Goal: Information Seeking & Learning: Check status

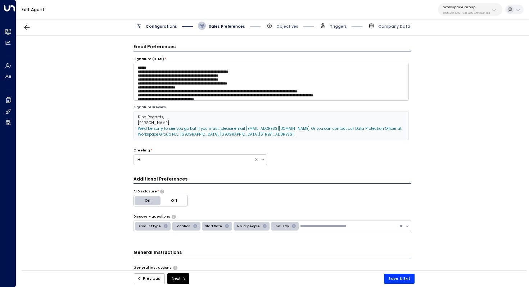
scroll to position [16, 0]
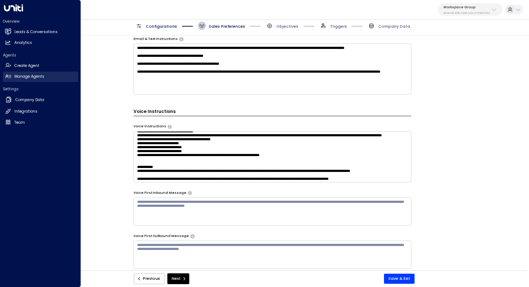
click at [23, 80] on link "Manage Agents Manage Agents" at bounding box center [40, 77] width 75 height 10
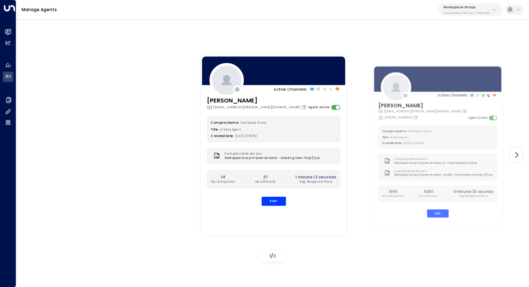
click at [466, 7] on p "Workspace Group" at bounding box center [466, 7] width 46 height 4
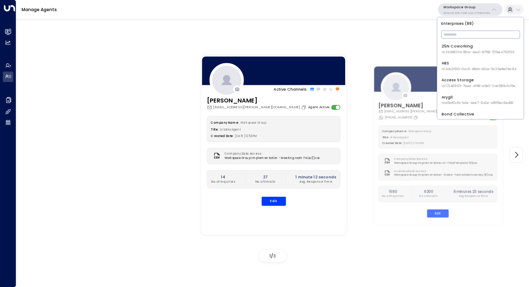
click at [455, 32] on input "text" at bounding box center [480, 35] width 79 height 12
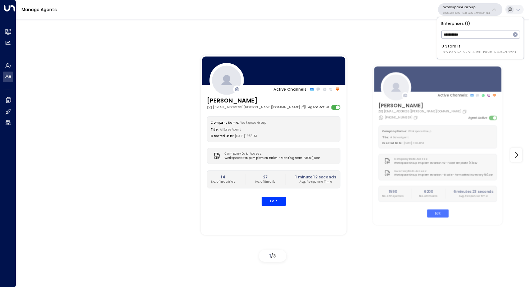
type input "**********"
click at [456, 53] on span "ID: 58c4b32c-92b1-4356-be9b-1247e2c02228" at bounding box center [479, 52] width 74 height 5
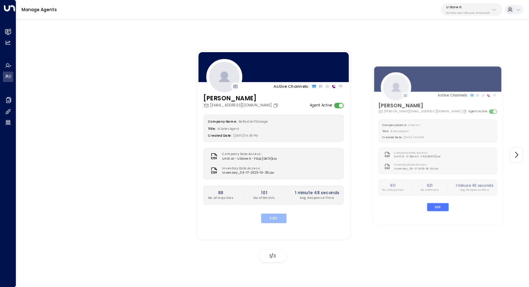
click at [271, 215] on button "Edit" at bounding box center [274, 218] width 26 height 9
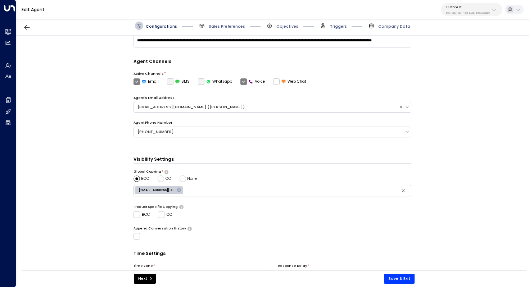
scroll to position [175, 0]
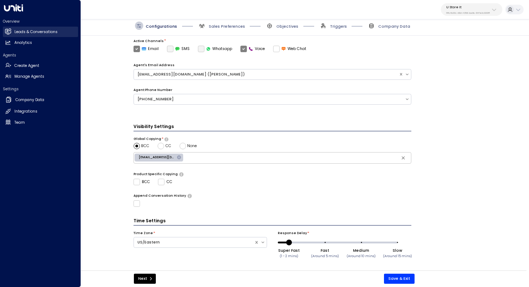
click at [26, 31] on h2 "Leads & Conversations" at bounding box center [35, 32] width 43 height 6
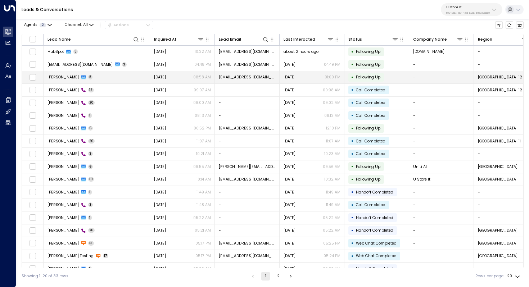
click at [123, 76] on td "[PERSON_NAME] 5" at bounding box center [97, 77] width 107 height 13
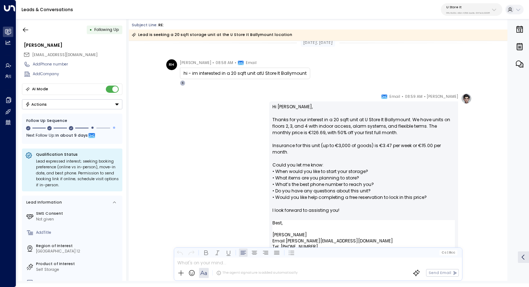
scroll to position [43, 0]
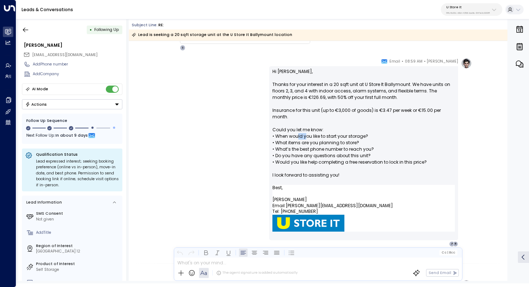
drag, startPoint x: 297, startPoint y: 135, endPoint x: 306, endPoint y: 135, distance: 8.6
click at [306, 135] on p "Hi [PERSON_NAME], Thanks for your interest in a 20 sqft unit at U [GEOGRAPHIC_D…" at bounding box center [363, 126] width 183 height 117
drag, startPoint x: 296, startPoint y: 139, endPoint x: 307, endPoint y: 139, distance: 10.8
click at [307, 139] on p "Hi [PERSON_NAME], Thanks for your interest in a 20 sqft unit at U [GEOGRAPHIC_D…" at bounding box center [363, 126] width 183 height 117
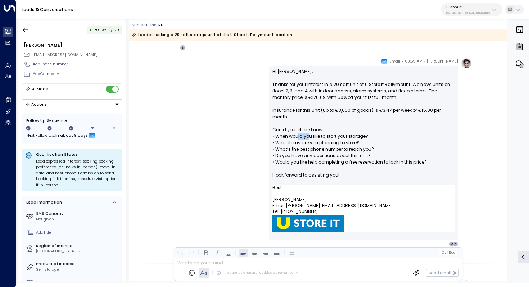
click at [307, 139] on p "Hi [PERSON_NAME], Thanks for your interest in a 20 sqft unit at U [GEOGRAPHIC_D…" at bounding box center [363, 126] width 183 height 117
drag, startPoint x: 296, startPoint y: 150, endPoint x: 308, endPoint y: 150, distance: 12.2
click at [308, 150] on p "Hi [PERSON_NAME], Thanks for your interest in a 20 sqft unit at U [GEOGRAPHIC_D…" at bounding box center [363, 126] width 183 height 117
drag, startPoint x: 297, startPoint y: 156, endPoint x: 307, endPoint y: 156, distance: 10.1
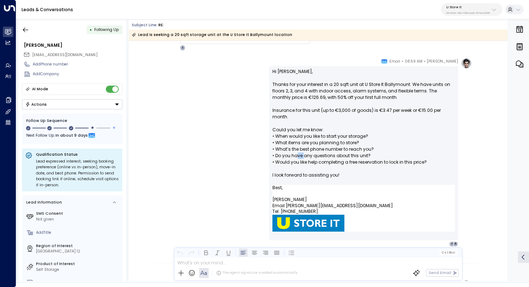
click at [306, 156] on p "Hi [PERSON_NAME], Thanks for your interest in a 20 sqft unit at U [GEOGRAPHIC_D…" at bounding box center [363, 126] width 183 height 117
click at [307, 156] on p "Hi [PERSON_NAME], Thanks for your interest in a 20 sqft unit at U [GEOGRAPHIC_D…" at bounding box center [363, 126] width 183 height 117
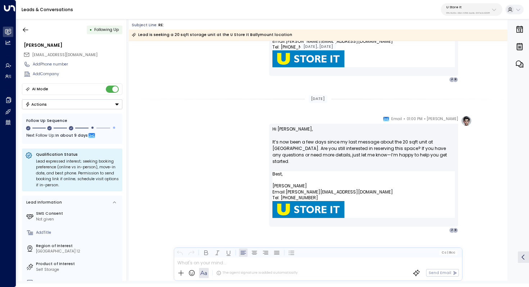
scroll to position [502, 0]
click at [28, 32] on icon "button" at bounding box center [25, 29] width 7 height 7
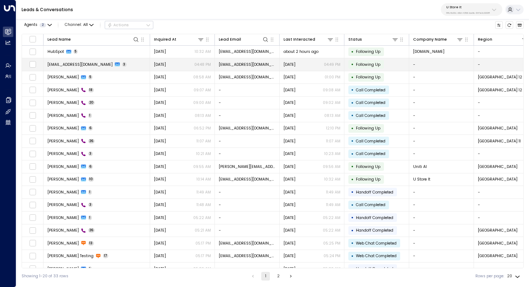
click at [89, 64] on span "[EMAIL_ADDRESS][DOMAIN_NAME]" at bounding box center [80, 64] width 65 height 5
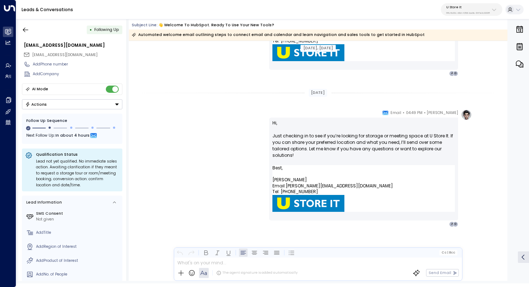
scroll to position [802, 0]
click at [28, 28] on icon "button" at bounding box center [25, 29] width 7 height 7
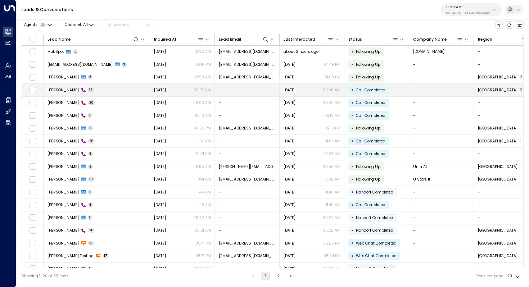
click at [102, 91] on td "Emma 18" at bounding box center [97, 90] width 107 height 13
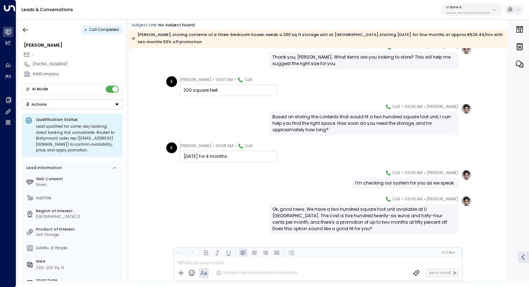
scroll to position [370, 0]
click at [27, 32] on icon "button" at bounding box center [25, 29] width 7 height 7
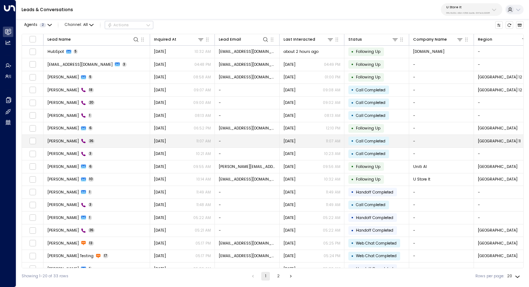
click at [127, 139] on td "[PERSON_NAME] 26" at bounding box center [97, 141] width 107 height 13
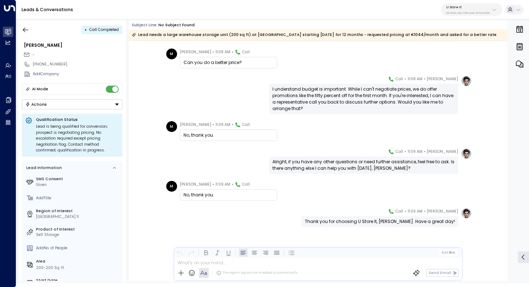
scroll to position [615, 0]
click at [30, 32] on button "button" at bounding box center [25, 29] width 13 height 13
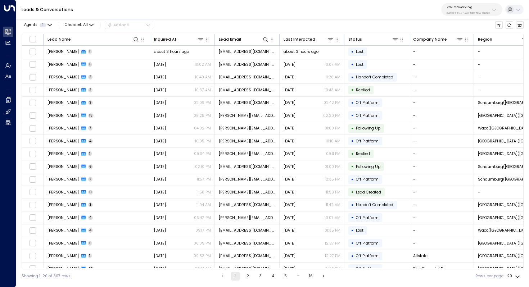
click at [481, 12] on p "3b9800f4-81ca-4ec0-8758-72fbe4763f36" at bounding box center [468, 13] width 43 height 3
type input "*******"
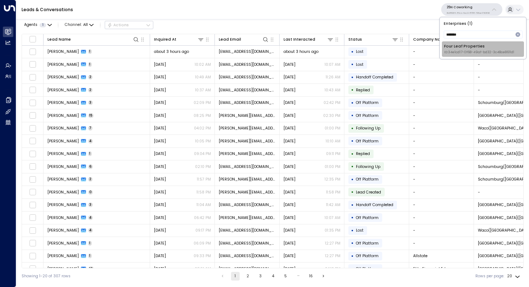
click at [455, 47] on div "Four Leaf Properties ID: 34e1cd17-0f68-49af-bd32-3c48ce8611d1" at bounding box center [479, 49] width 70 height 11
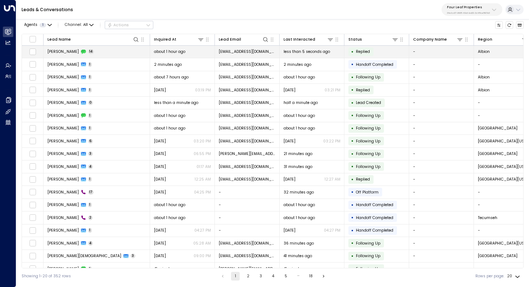
click at [60, 54] on span "Brianna Hensley" at bounding box center [63, 51] width 31 height 5
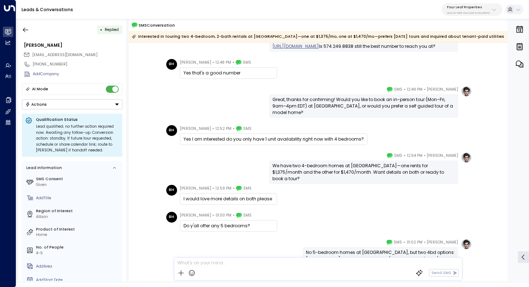
scroll to position [161, 0]
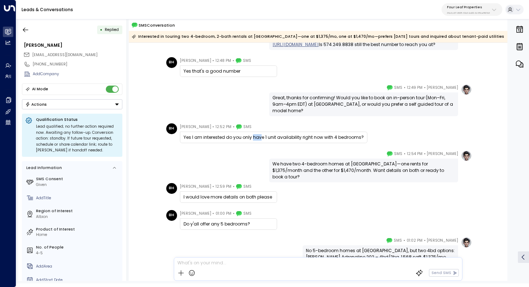
drag, startPoint x: 251, startPoint y: 138, endPoint x: 258, endPoint y: 138, distance: 7.6
click at [258, 138] on div "Yes I am interested do you only have 1 unit availability right now with 4 bedro…" at bounding box center [274, 137] width 180 height 6
click at [272, 137] on div "Yes I am interested do you only have 1 unit availability right now with 4 bedro…" at bounding box center [274, 137] width 180 height 6
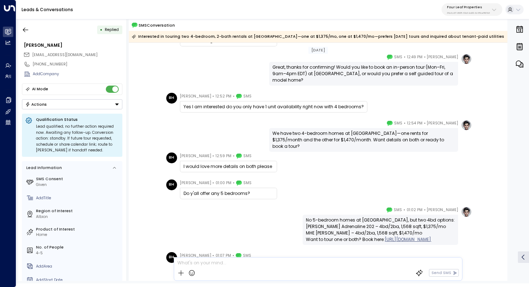
scroll to position [199, 0]
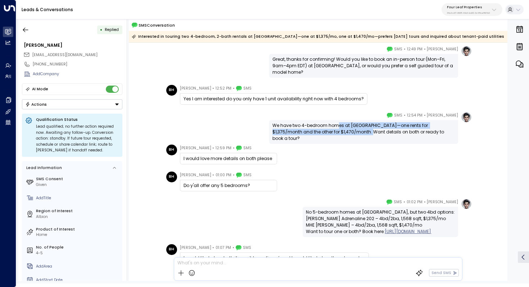
drag, startPoint x: 338, startPoint y: 126, endPoint x: 338, endPoint y: 131, distance: 5.8
click at [338, 131] on div "We have two 4-bedroom homes at Wildflower Crossing—one rents for $1,375/month a…" at bounding box center [363, 131] width 183 height 19
click at [346, 129] on div "We have two 4-bedroom homes at Wildflower Crossing—one rents for $1,375/month a…" at bounding box center [363, 131] width 183 height 19
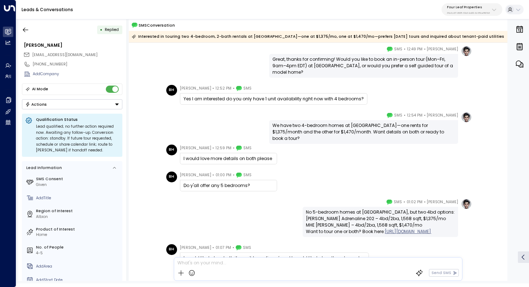
click at [350, 126] on div "We have two 4-bedroom homes at Wildflower Crossing—one rents for $1,375/month a…" at bounding box center [363, 131] width 183 height 19
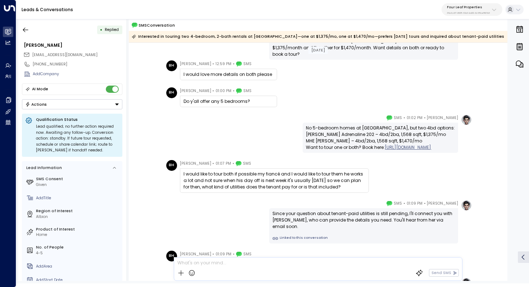
scroll to position [284, 0]
drag, startPoint x: 311, startPoint y: 128, endPoint x: 320, endPoint y: 128, distance: 8.6
click at [320, 128] on div "No 5-bedroom homes at Wildflower Crossing, but two 4bd options: Clayton Adrenal…" at bounding box center [380, 138] width 149 height 26
click at [319, 131] on div "No 5-bedroom homes at Wildflower Crossing, but two 4bd options: Clayton Adrenal…" at bounding box center [380, 138] width 149 height 26
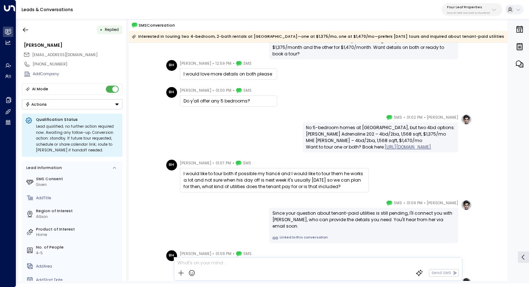
click at [319, 131] on div "No 5-bedroom homes at Wildflower Crossing, but two 4bd options: Clayton Adrenal…" at bounding box center [380, 138] width 149 height 26
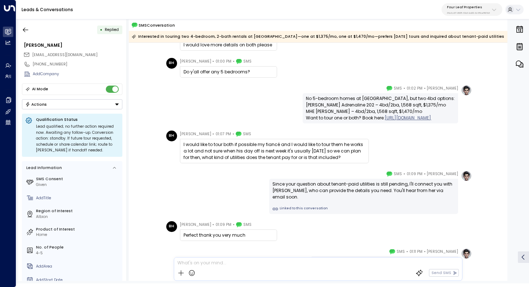
scroll to position [316, 0]
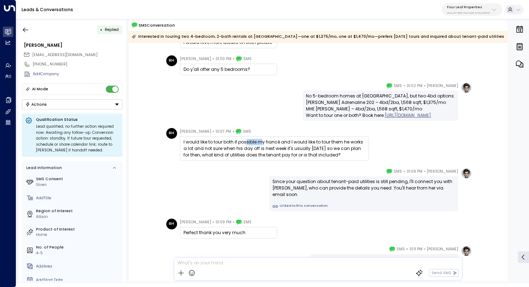
drag, startPoint x: 245, startPoint y: 144, endPoint x: 262, endPoint y: 144, distance: 17.6
click at [262, 144] on div "I would like to tour both if possible my fiancé and I would like to tour them h…" at bounding box center [275, 148] width 182 height 19
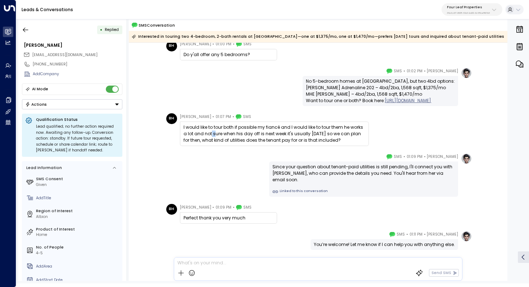
drag, startPoint x: 210, startPoint y: 136, endPoint x: 214, endPoint y: 136, distance: 4.3
click at [214, 136] on div "I would like to tour both if possible my fiancé and I would like to tour them h…" at bounding box center [275, 133] width 182 height 19
drag, startPoint x: 282, startPoint y: 123, endPoint x: 281, endPoint y: 128, distance: 4.8
click at [281, 128] on div "I would like to tour both if possible my fiancé and I would like to tour them h…" at bounding box center [274, 134] width 189 height 24
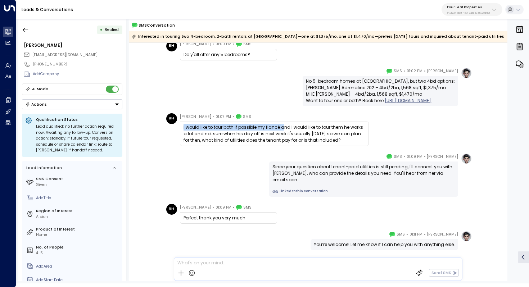
click at [281, 128] on div "I would like to tour both if possible my fiancé and I would like to tour them h…" at bounding box center [275, 133] width 182 height 19
drag, startPoint x: 293, startPoint y: 126, endPoint x: 293, endPoint y: 130, distance: 4.0
click at [293, 130] on div "I would like to tour both if possible my fiancé and I would like to tour them h…" at bounding box center [275, 133] width 182 height 19
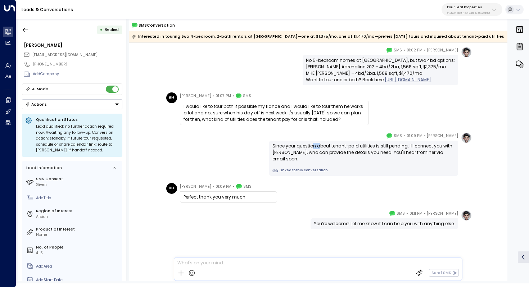
drag, startPoint x: 312, startPoint y: 146, endPoint x: 317, endPoint y: 146, distance: 5.4
click at [317, 146] on div "Since your question about tenant-paid utilities is still pending, I'll connect …" at bounding box center [363, 152] width 183 height 19
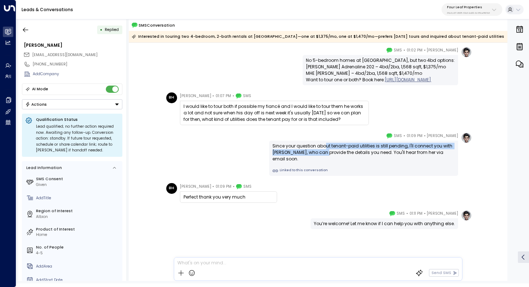
click at [323, 149] on div "Since your question about tenant-paid utilities is still pending, I'll connect …" at bounding box center [363, 152] width 183 height 19
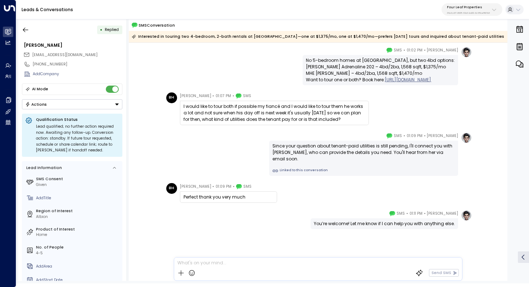
click at [326, 149] on div "Since your question about tenant-paid utilities is still pending, I'll connect …" at bounding box center [363, 152] width 183 height 19
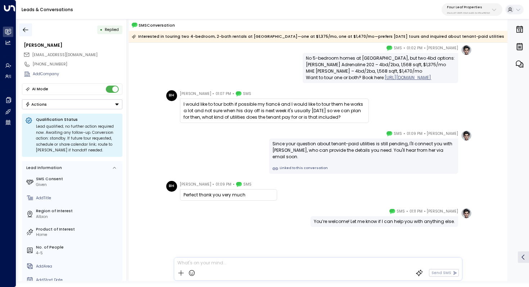
click at [24, 27] on icon "button" at bounding box center [25, 29] width 7 height 7
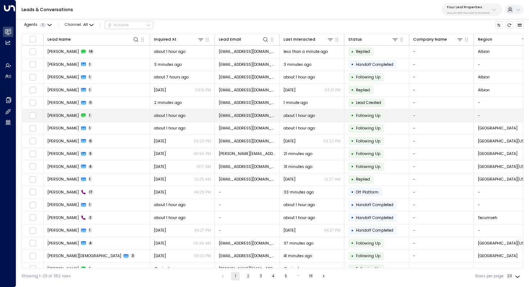
scroll to position [35, 0]
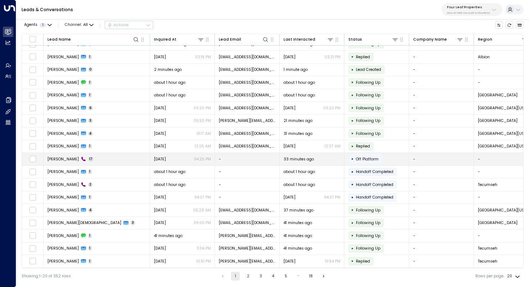
click at [79, 154] on td "Marcia Vanderpool 17" at bounding box center [97, 159] width 107 height 13
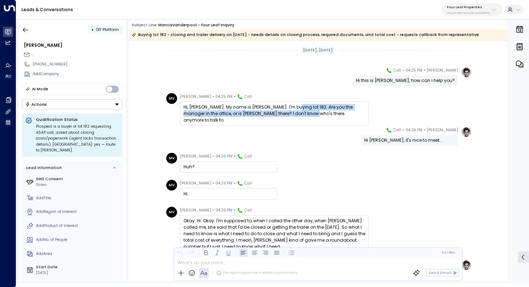
click at [293, 110] on div "Hi, Katie. My name is Marcia Vanderpool. I'm buying lot 182. Are you the manage…" at bounding box center [275, 113] width 182 height 19
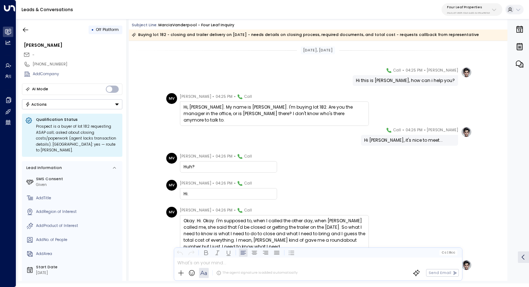
click at [293, 110] on div "Hi, Katie. My name is Marcia Vanderpool. I'm buying lot 182. Are you the manage…" at bounding box center [275, 113] width 182 height 19
click at [293, 109] on div "Hi, Katie. My name is Marcia Vanderpool. I'm buying lot 182. Are you the manage…" at bounding box center [275, 113] width 182 height 19
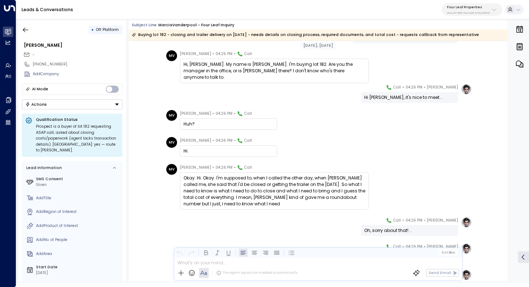
scroll to position [73, 0]
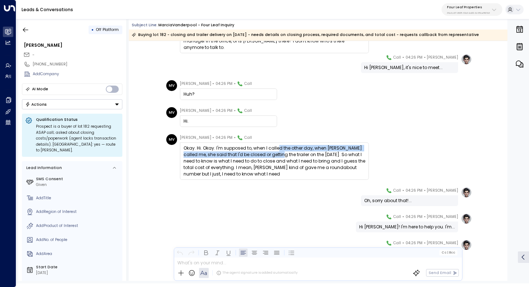
click at [276, 152] on div "Okay. Hi. Okay. I'm supposed to, when I called the other day, when Jack called …" at bounding box center [275, 161] width 182 height 32
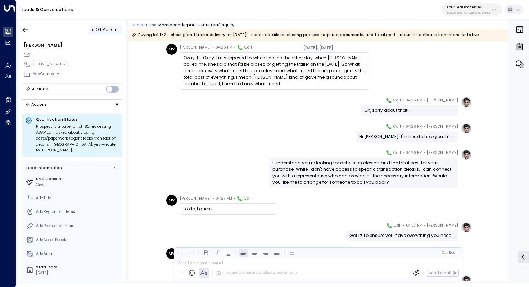
scroll to position [168, 0]
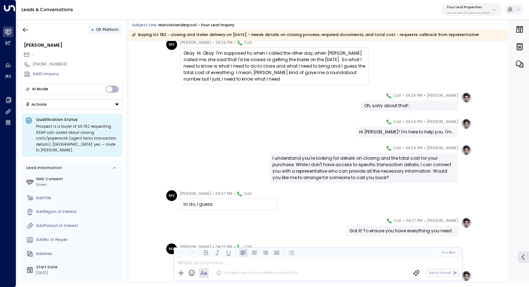
click at [323, 161] on div "I understand you're looking for details on closing and the total cost for your …" at bounding box center [363, 168] width 183 height 26
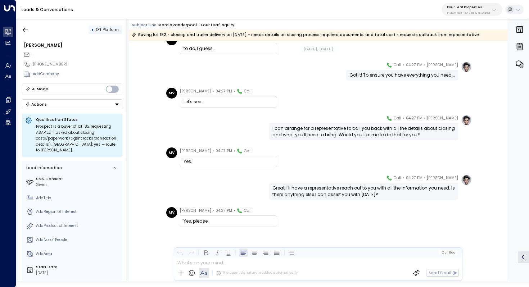
scroll to position [324, 0]
click at [25, 33] on icon "button" at bounding box center [25, 29] width 7 height 7
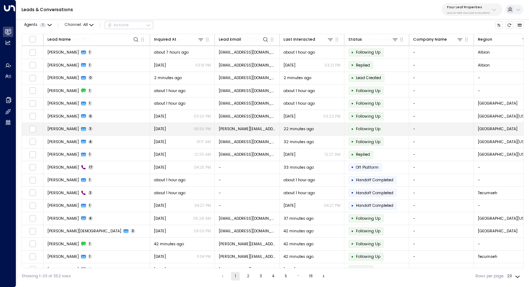
scroll to position [35, 0]
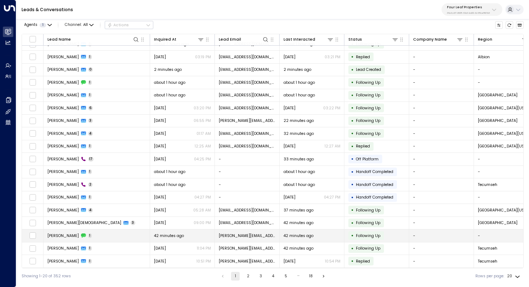
click at [119, 230] on td "Sandie Carpenter 1" at bounding box center [97, 236] width 107 height 13
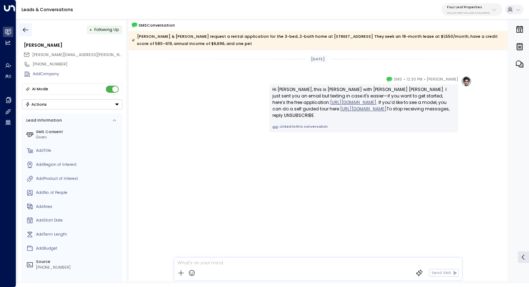
click at [23, 30] on icon "button" at bounding box center [25, 29] width 5 height 5
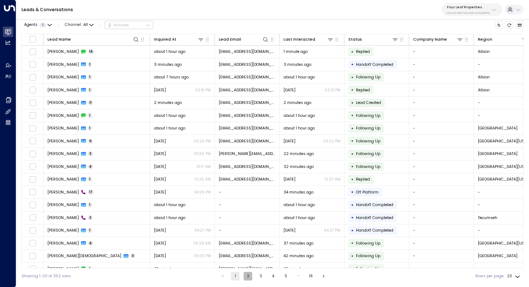
click at [247, 276] on button "2" at bounding box center [248, 276] width 9 height 9
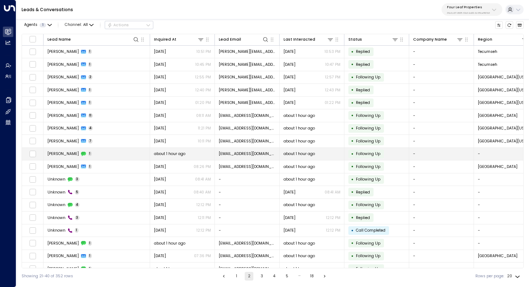
scroll to position [35, 0]
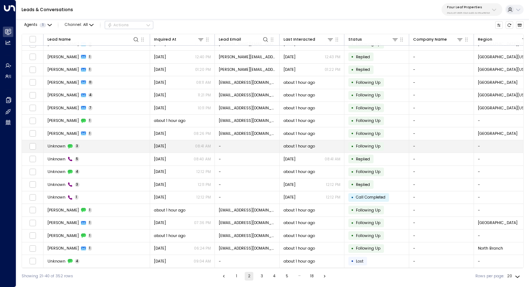
click at [103, 144] on td "Unknown 3" at bounding box center [97, 146] width 107 height 13
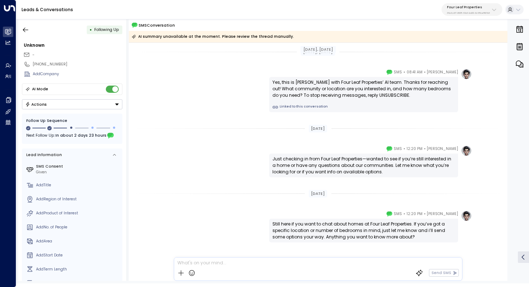
scroll to position [15, 0]
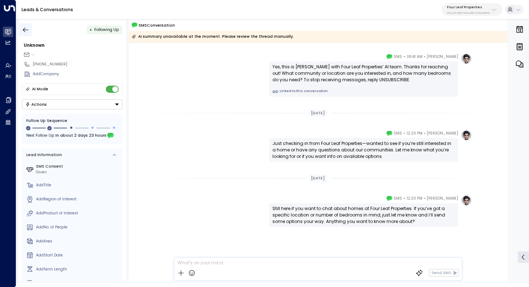
click at [26, 28] on icon "button" at bounding box center [25, 29] width 7 height 7
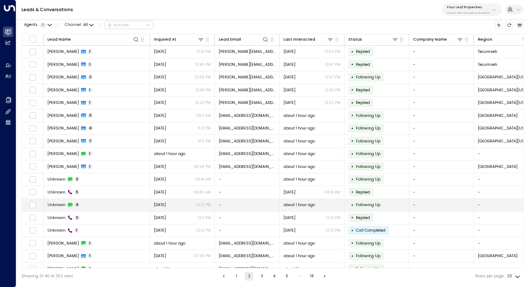
click at [84, 201] on td "Unknown 4" at bounding box center [97, 205] width 107 height 13
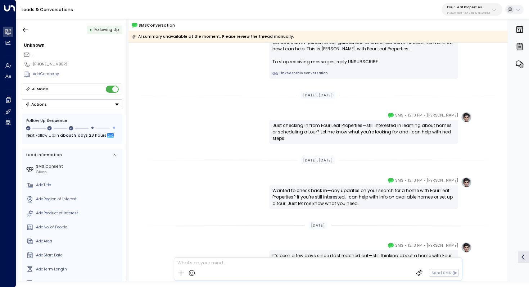
scroll to position [94, 0]
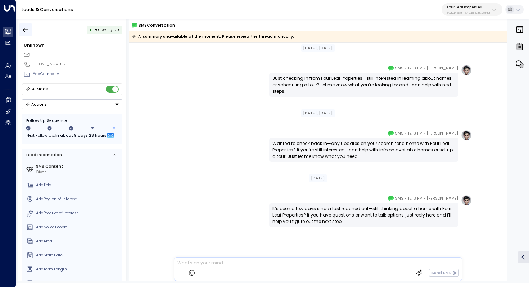
click at [24, 29] on icon "button" at bounding box center [25, 29] width 7 height 7
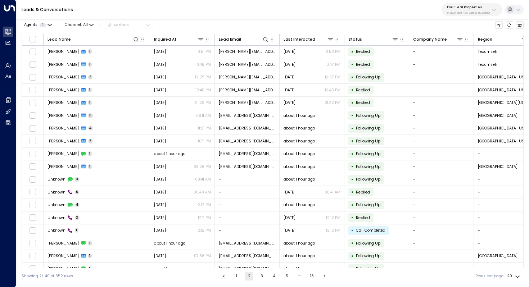
click at [260, 276] on button "3" at bounding box center [261, 276] width 9 height 9
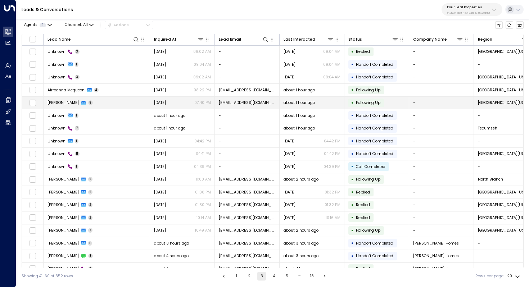
scroll to position [35, 0]
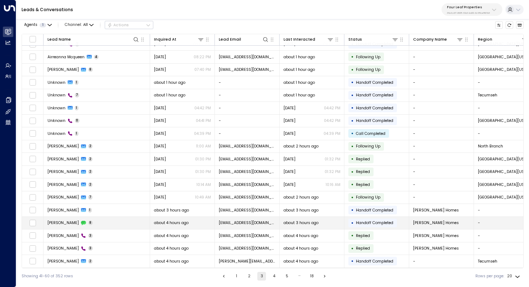
click at [106, 218] on td "Dave 8" at bounding box center [97, 223] width 107 height 13
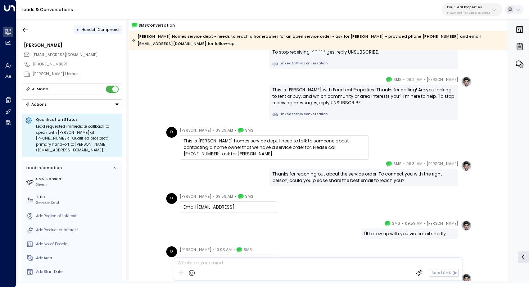
scroll to position [75, 0]
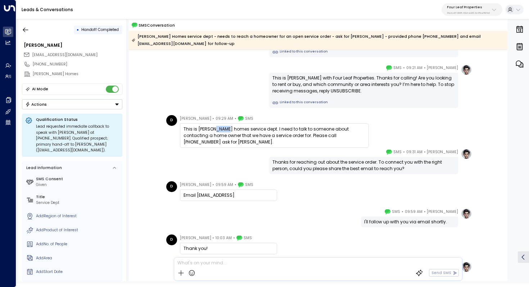
drag, startPoint x: 212, startPoint y: 123, endPoint x: 227, endPoint y: 123, distance: 14.8
click at [227, 126] on div "This is Clayton homes service dept. I need to talk to someone about contacting …" at bounding box center [275, 135] width 182 height 19
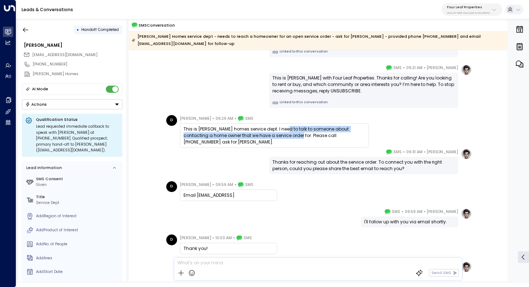
drag, startPoint x: 282, startPoint y: 121, endPoint x: 282, endPoint y: 126, distance: 5.0
click at [282, 126] on div "This is Clayton homes service dept. I need to talk to someone about contacting …" at bounding box center [275, 135] width 182 height 19
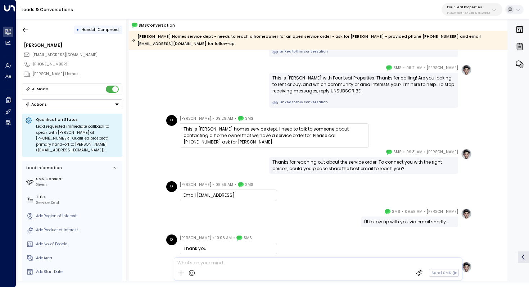
drag, startPoint x: 289, startPoint y: 120, endPoint x: 289, endPoint y: 124, distance: 4.0
click at [289, 126] on div "This is Clayton homes service dept. I need to talk to someone about contacting …" at bounding box center [275, 135] width 182 height 19
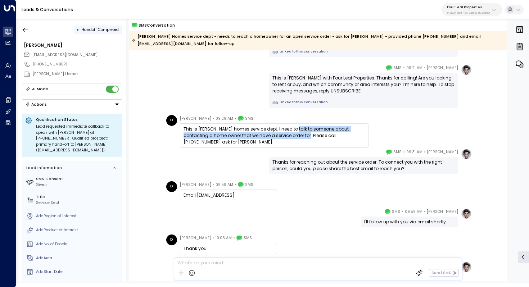
drag, startPoint x: 291, startPoint y: 122, endPoint x: 291, endPoint y: 127, distance: 4.7
click at [291, 127] on div "This is Clayton homes service dept. I need to talk to someone about contacting …" at bounding box center [275, 135] width 182 height 19
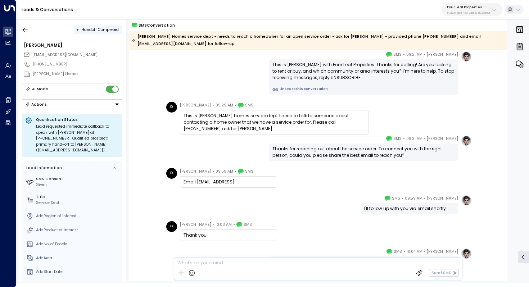
scroll to position [92, 0]
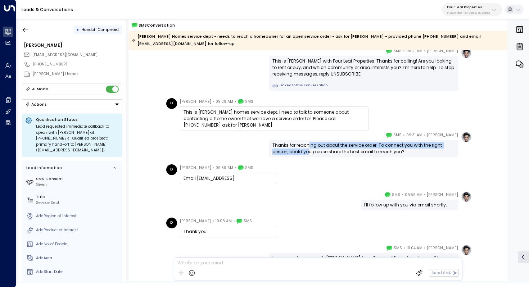
drag, startPoint x: 307, startPoint y: 139, endPoint x: 306, endPoint y: 143, distance: 4.0
click at [306, 143] on div "Thanks for reaching out about the service order. To connect you with the right …" at bounding box center [363, 148] width 183 height 13
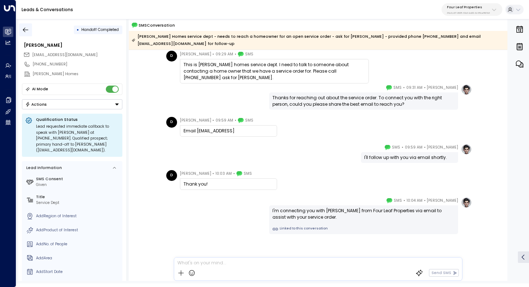
click at [28, 32] on icon "button" at bounding box center [25, 29] width 7 height 7
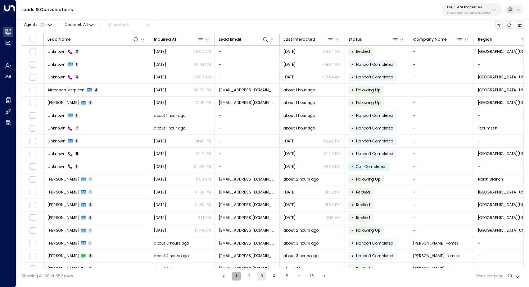
click at [237, 274] on button "1" at bounding box center [236, 276] width 9 height 9
